Goal: Task Accomplishment & Management: Use online tool/utility

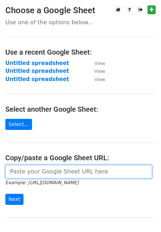
click at [85, 171] on input "url" at bounding box center [78, 172] width 147 height 14
paste input "[URL][DOMAIN_NAME]"
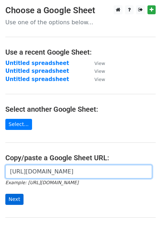
type input "[URL][DOMAIN_NAME]"
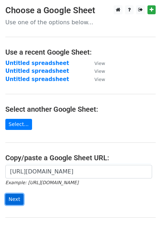
click at [15, 197] on input "Next" at bounding box center [14, 199] width 18 height 11
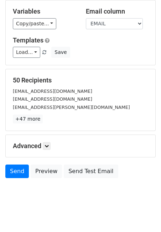
scroll to position [74, 0]
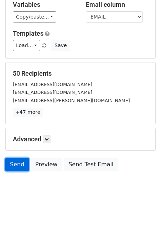
click at [17, 163] on link "Send" at bounding box center [17, 165] width 24 height 14
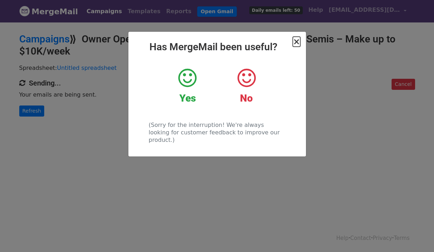
click at [297, 44] on span "×" at bounding box center [296, 42] width 7 height 10
